Goal: Transaction & Acquisition: Purchase product/service

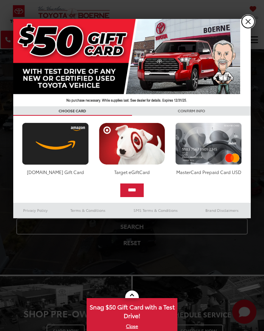
click at [248, 18] on link "X" at bounding box center [248, 21] width 13 height 13
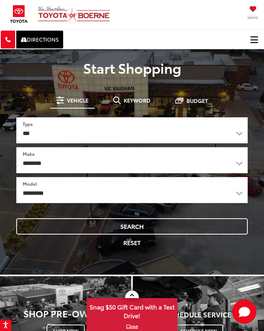
click at [255, 37] on span "Click to show site navigation" at bounding box center [254, 40] width 8 height 6
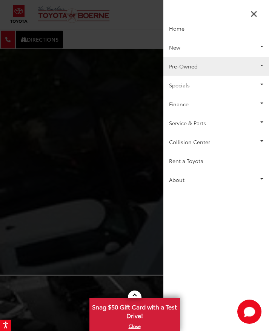
click at [194, 69] on link "Pre-Owned" at bounding box center [217, 66] width 106 height 19
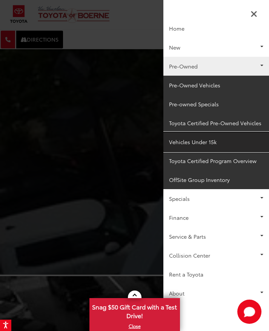
click at [194, 139] on link "Vehicles Under 15k" at bounding box center [217, 141] width 106 height 19
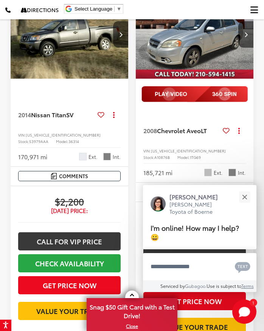
scroll to position [529, 0]
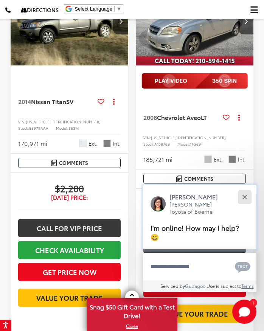
click at [245, 197] on div "Close" at bounding box center [244, 196] width 5 height 5
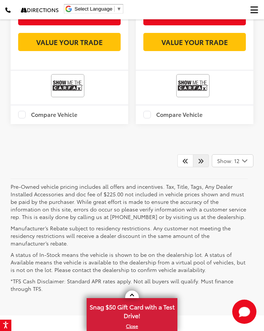
scroll to position [2519, 0]
click at [199, 164] on icon "Next" at bounding box center [201, 161] width 6 height 6
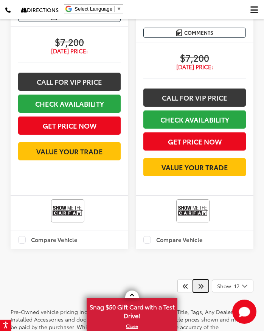
scroll to position [2459, 0]
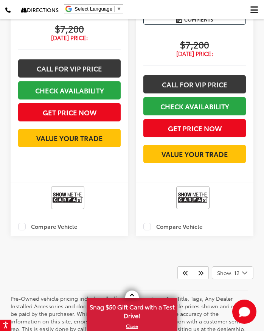
drag, startPoint x: 62, startPoint y: 62, endPoint x: 27, endPoint y: 59, distance: 34.9
copy span "JF1ZNAA18F8704176"
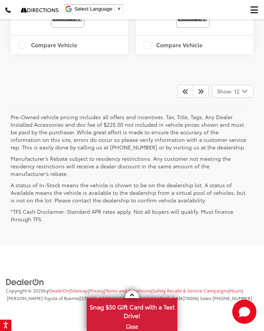
scroll to position [2721, 0]
click at [203, 94] on icon "Next" at bounding box center [201, 91] width 6 height 6
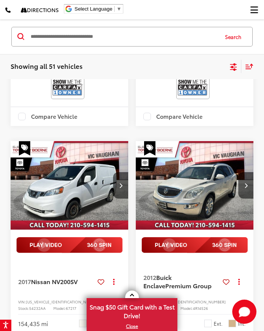
scroll to position [431, 0]
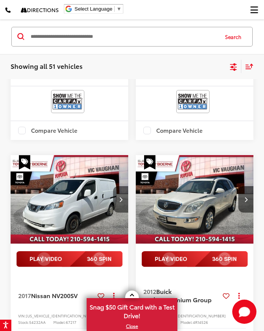
click at [124, 202] on button "Next image" at bounding box center [120, 199] width 15 height 26
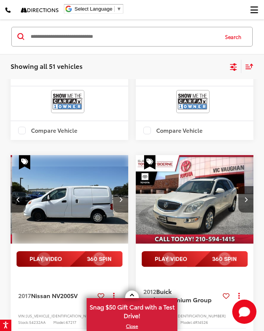
scroll to position [0, 119]
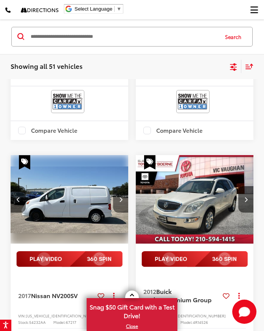
click at [120, 201] on icon "Next image" at bounding box center [120, 199] width 3 height 5
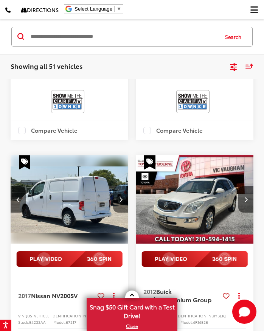
click at [120, 201] on icon "Next image" at bounding box center [120, 199] width 3 height 5
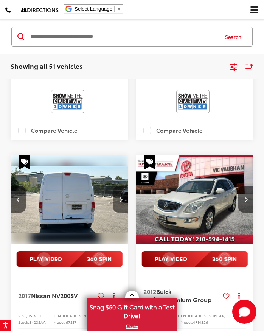
click at [120, 201] on icon "Next image" at bounding box center [120, 199] width 3 height 5
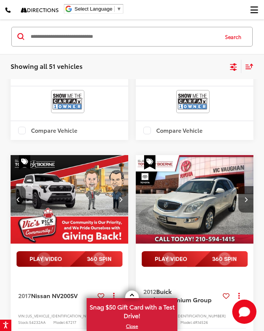
scroll to position [0, 475]
click at [17, 198] on icon "Previous image" at bounding box center [18, 199] width 3 height 5
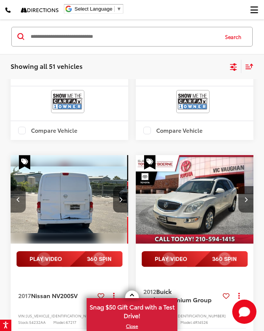
scroll to position [0, 356]
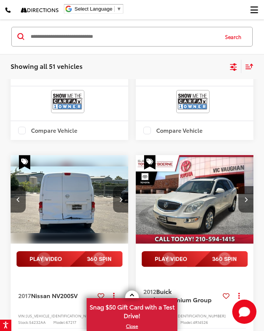
click at [124, 196] on button "Next image" at bounding box center [120, 199] width 15 height 26
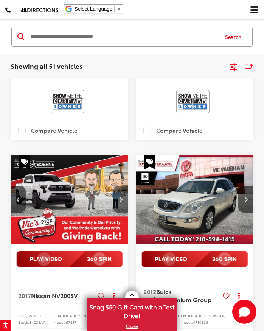
click at [124, 196] on button "Next image" at bounding box center [120, 199] width 15 height 26
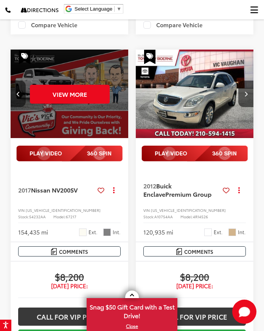
scroll to position [431, 0]
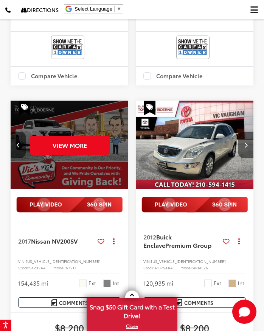
click at [247, 141] on button "Next image" at bounding box center [245, 145] width 15 height 26
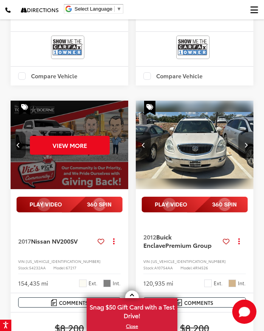
click at [247, 141] on button "Next image" at bounding box center [245, 145] width 15 height 26
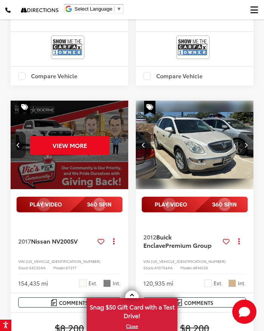
click at [247, 141] on button "Next image" at bounding box center [245, 145] width 15 height 26
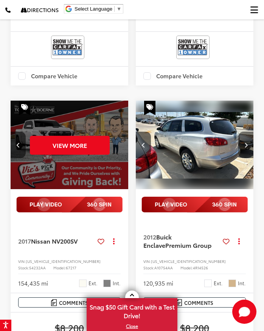
click at [247, 141] on button "Next image" at bounding box center [245, 145] width 15 height 26
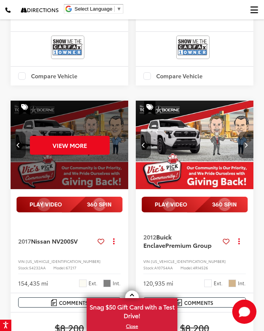
click at [247, 141] on button "Next image" at bounding box center [245, 145] width 15 height 26
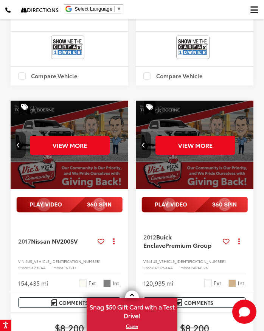
scroll to position [0, 593]
click at [247, 141] on div "View More" at bounding box center [194, 145] width 119 height 89
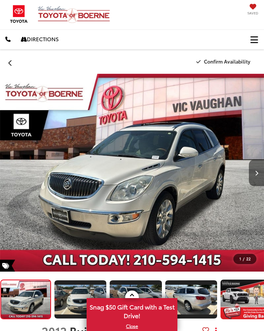
click at [259, 172] on button "Next image" at bounding box center [256, 173] width 15 height 26
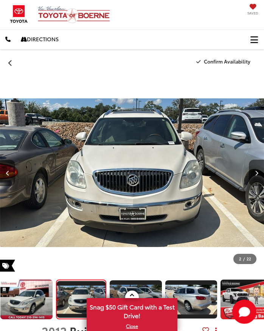
click at [259, 172] on button "Next image" at bounding box center [256, 173] width 15 height 26
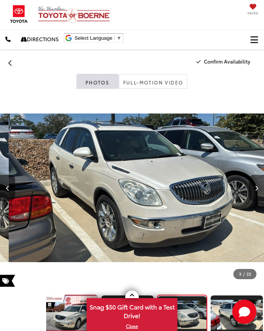
scroll to position [0, 528]
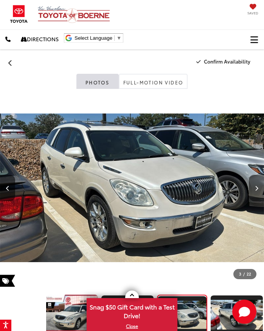
click at [259, 172] on div at bounding box center [244, 188] width 40 height 198
click at [257, 183] on button "Next image" at bounding box center [256, 188] width 15 height 26
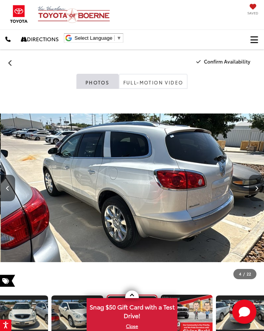
scroll to position [0, 791]
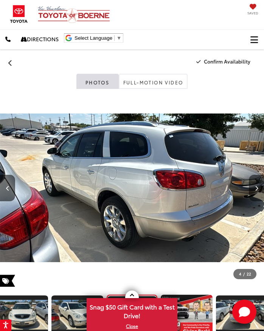
click at [256, 187] on icon "Next image" at bounding box center [256, 188] width 3 height 5
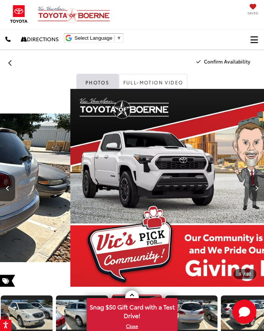
scroll to position [0, 166]
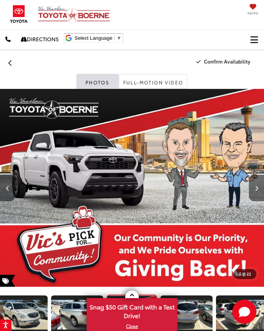
click at [256, 187] on icon "Next image" at bounding box center [256, 188] width 3 height 5
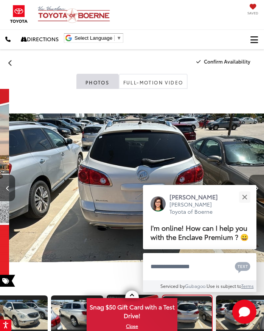
scroll to position [0, 221]
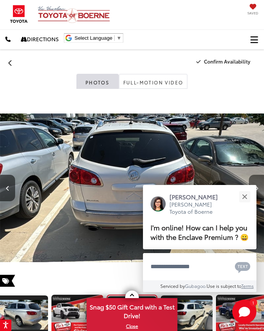
click at [256, 187] on icon "Next image" at bounding box center [256, 188] width 3 height 5
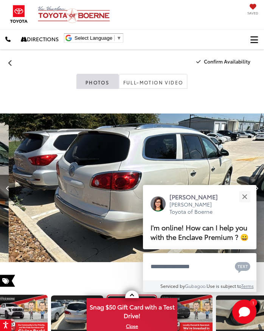
scroll to position [0, 1583]
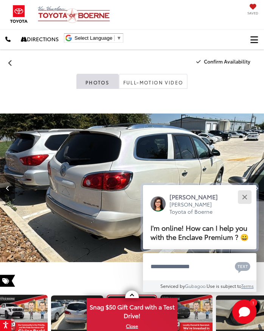
click at [246, 194] on div "Close" at bounding box center [244, 196] width 5 height 5
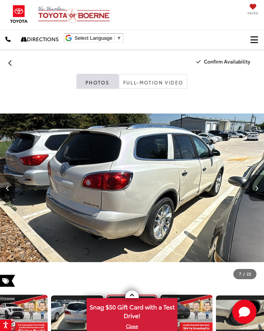
click at [255, 187] on icon "Next image" at bounding box center [256, 188] width 3 height 5
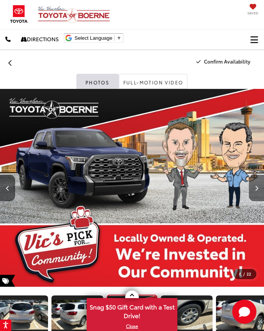
click at [255, 187] on icon "Next image" at bounding box center [256, 188] width 3 height 5
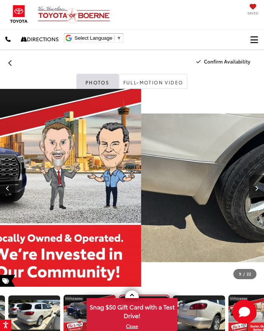
scroll to position [0, 387]
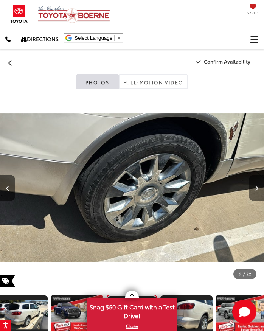
click at [255, 187] on icon "Next image" at bounding box center [256, 188] width 3 height 5
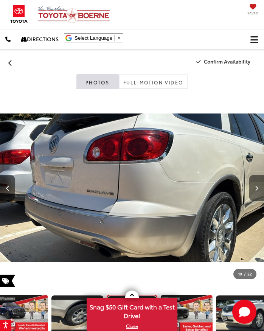
click at [255, 187] on icon "Next image" at bounding box center [256, 188] width 3 height 5
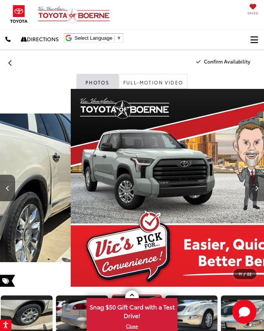
scroll to position [0, 498]
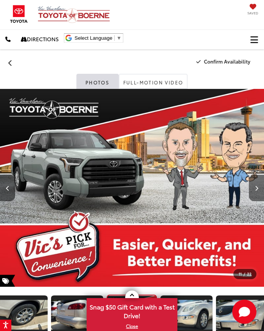
click at [255, 187] on icon "Next image" at bounding box center [256, 188] width 3 height 5
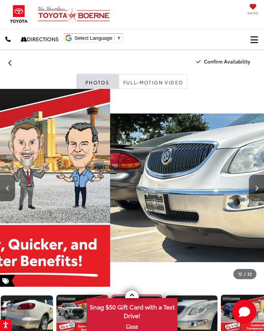
scroll to position [0, 553]
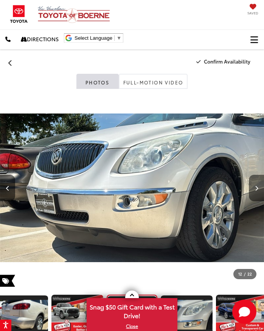
click at [255, 187] on icon "Next image" at bounding box center [256, 188] width 3 height 5
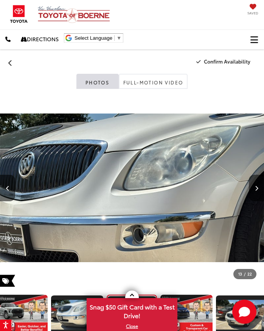
click at [255, 187] on icon "Next image" at bounding box center [256, 188] width 3 height 5
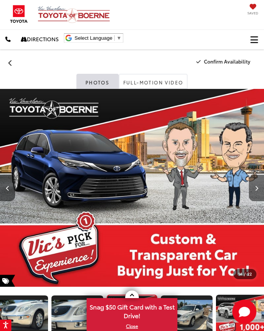
click at [255, 187] on icon "Next image" at bounding box center [256, 188] width 3 height 5
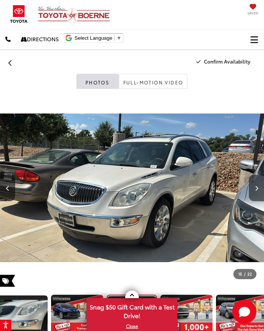
click at [255, 187] on icon "Next image" at bounding box center [256, 188] width 3 height 5
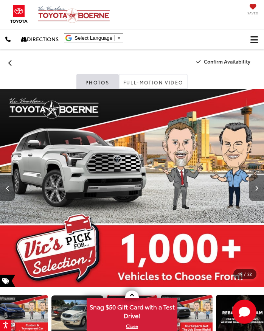
click at [255, 187] on icon "Next image" at bounding box center [256, 188] width 3 height 5
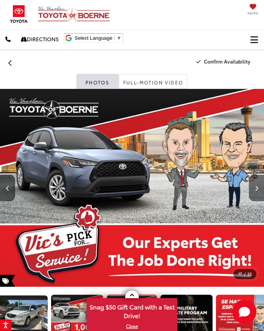
click at [255, 187] on icon "Next image" at bounding box center [256, 188] width 3 height 5
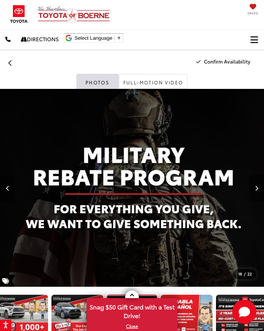
click at [255, 187] on icon "Next image" at bounding box center [256, 188] width 3 height 5
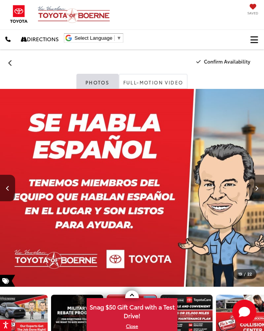
click at [255, 187] on icon "Next image" at bounding box center [256, 188] width 3 height 5
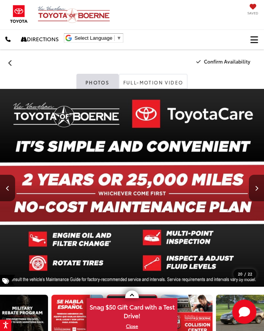
click at [255, 187] on icon "Next image" at bounding box center [256, 188] width 3 height 5
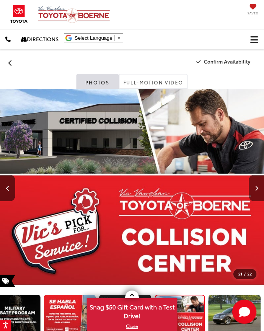
click at [255, 187] on icon "Next image" at bounding box center [256, 188] width 3 height 5
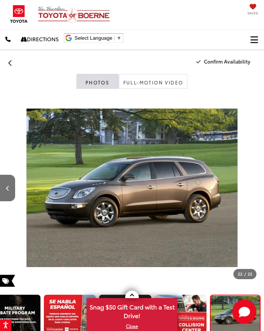
click at [255, 187] on div at bounding box center [244, 188] width 40 height 198
